Goal: Transaction & Acquisition: Purchase product/service

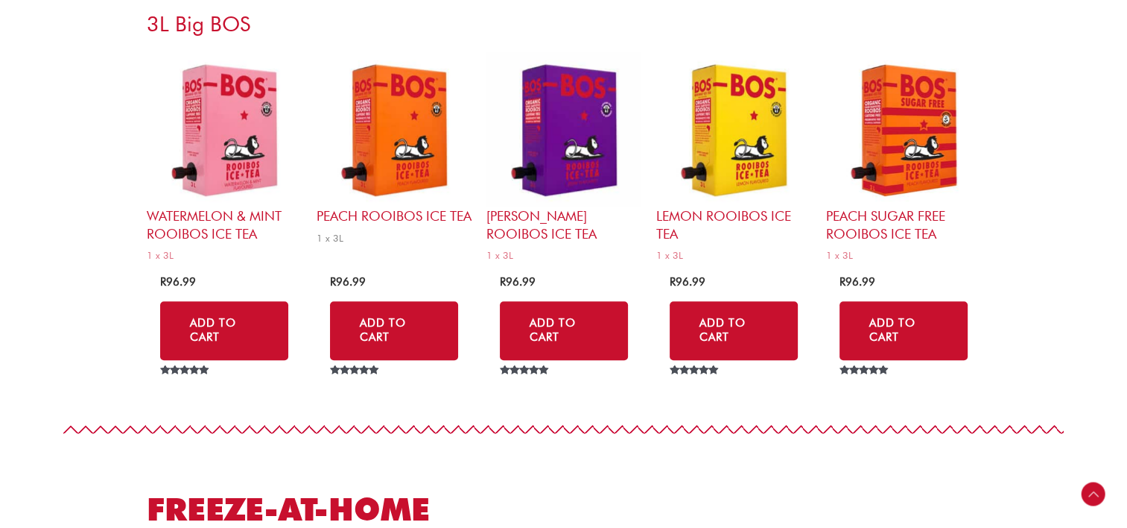
scroll to position [6632, 0]
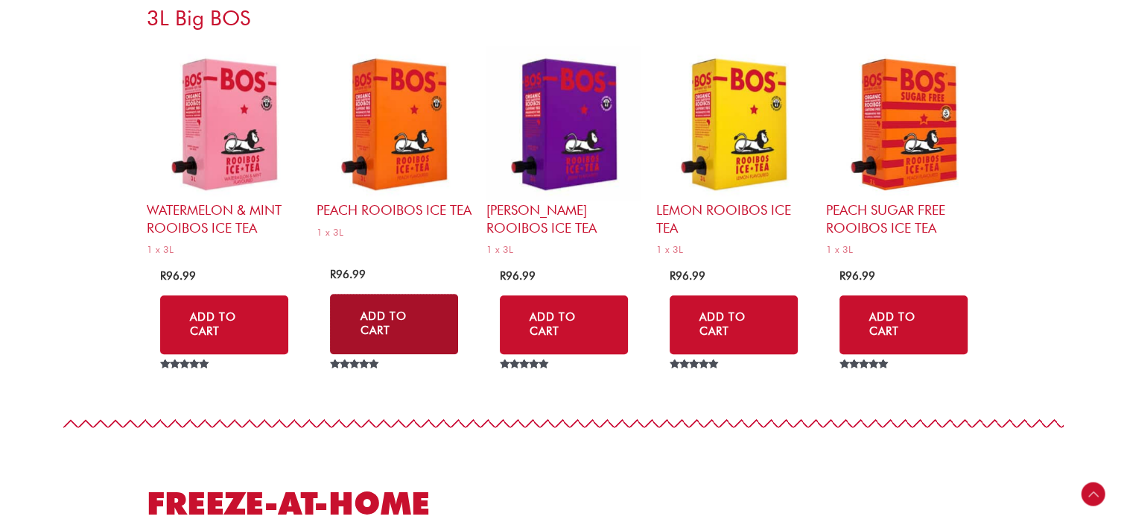
click at [394, 322] on link "Add to Cart" at bounding box center [394, 324] width 128 height 60
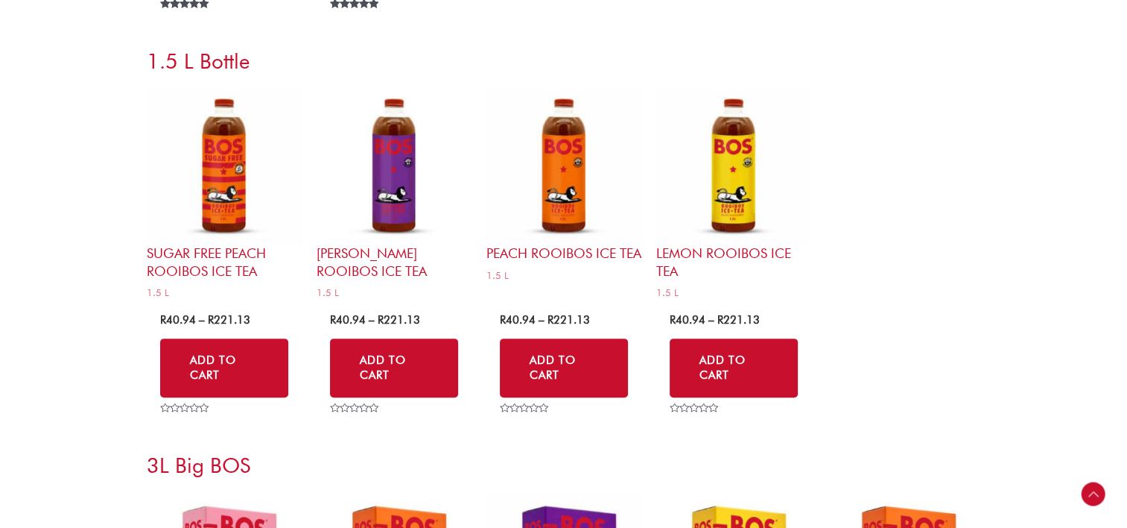
scroll to position [5588, 0]
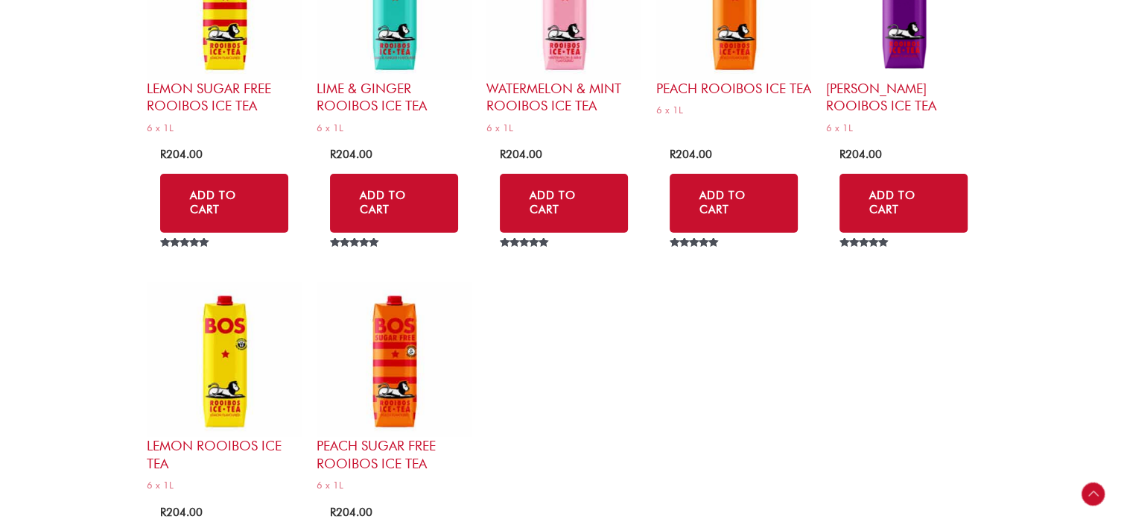
click at [1091, 495] on div "Scroll to Top" at bounding box center [1094, 494] width 24 height 24
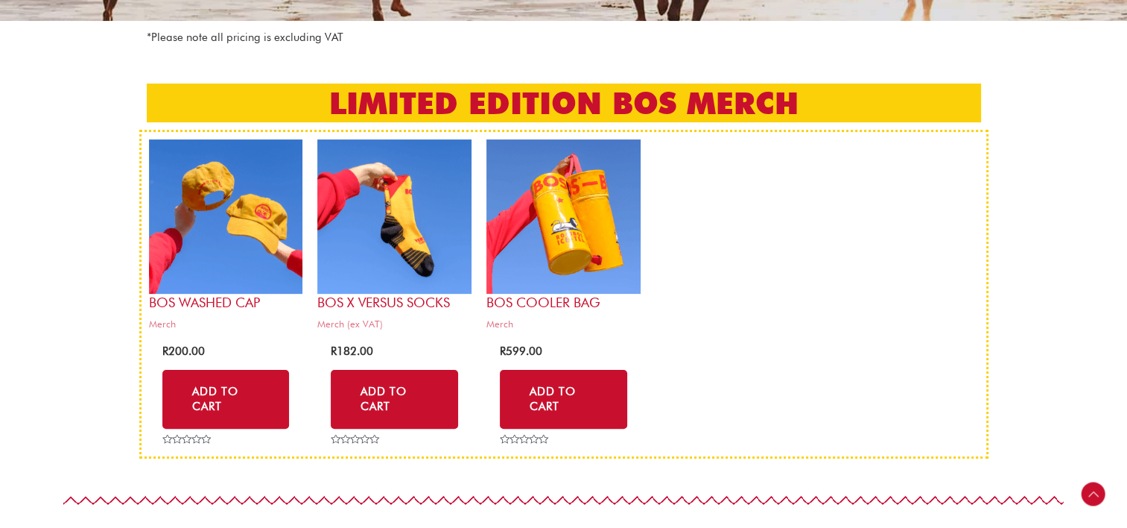
scroll to position [0, 0]
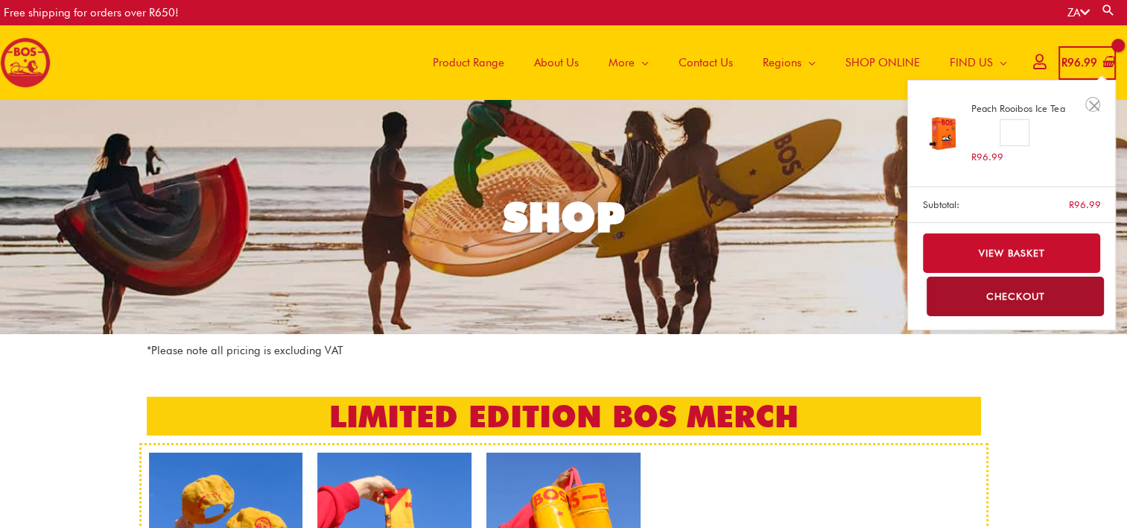
click at [1074, 61] on bdi "R 96.99" at bounding box center [1080, 62] width 36 height 13
click at [1020, 250] on link "View basket" at bounding box center [1012, 252] width 178 height 39
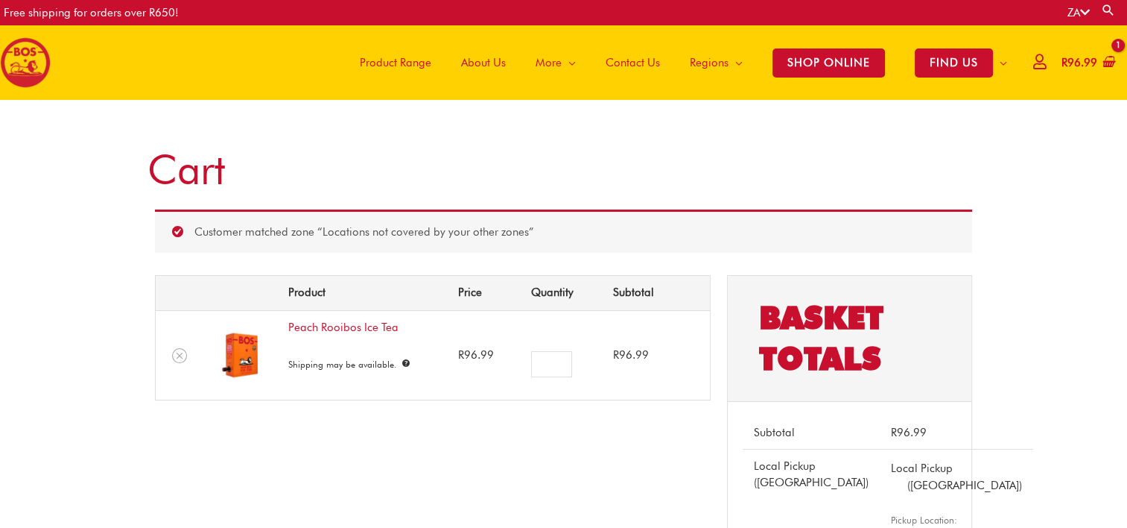
scroll to position [75, 0]
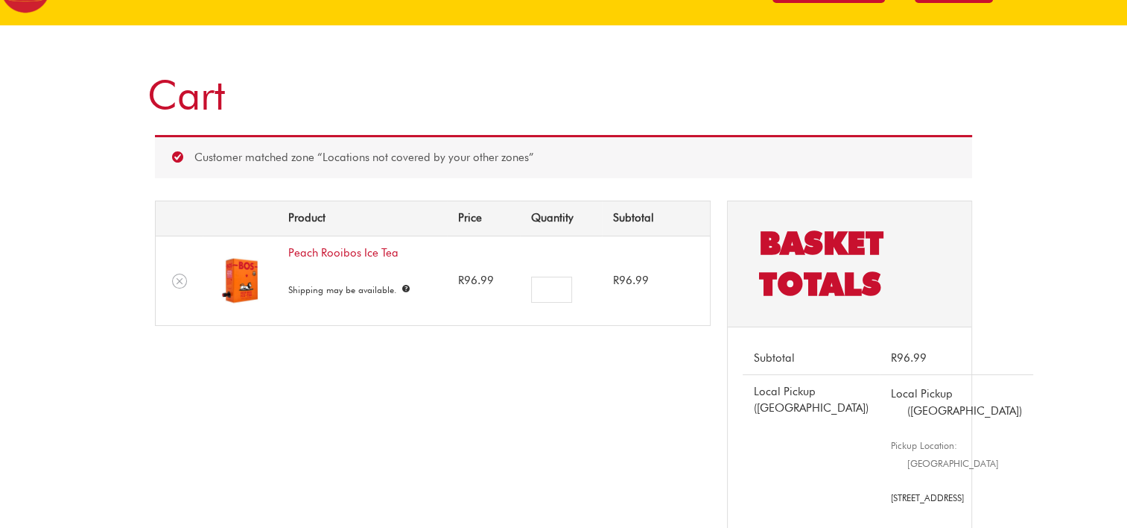
click at [244, 282] on img at bounding box center [240, 280] width 52 height 52
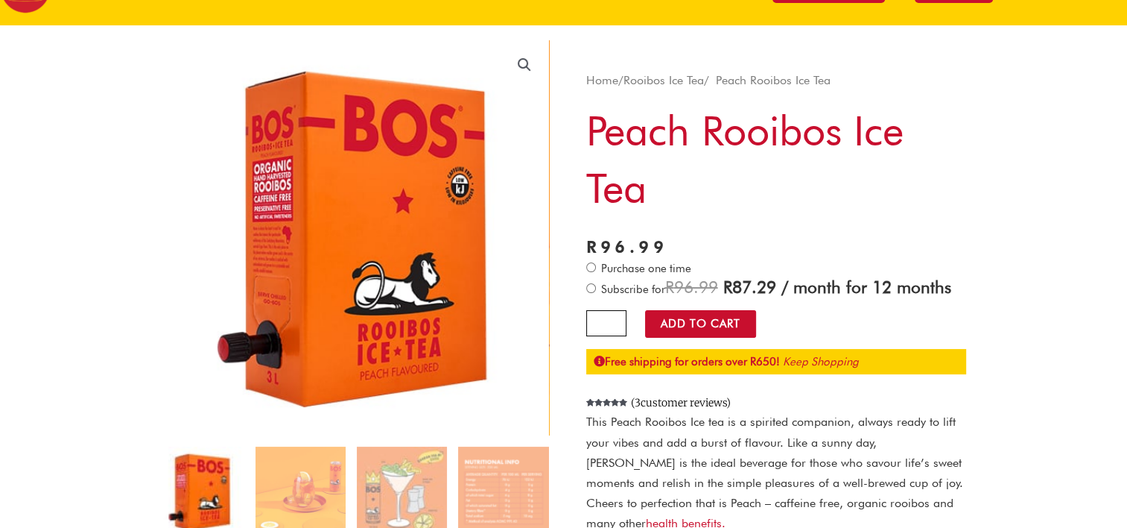
scroll to position [149, 0]
